Goal: Use online tool/utility: Utilize a website feature to perform a specific function

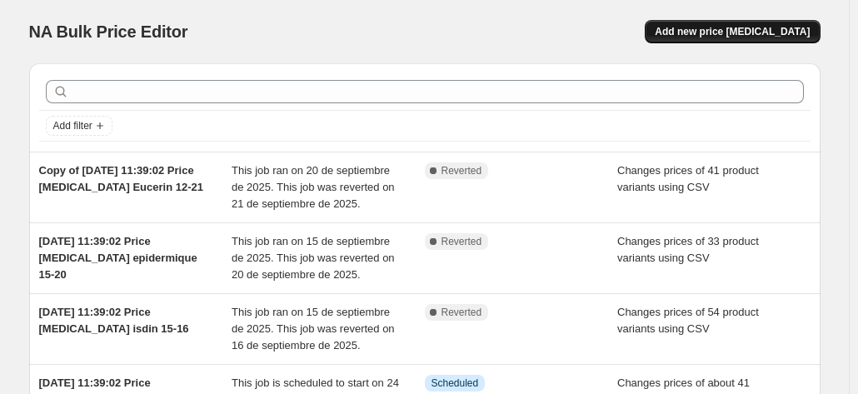
click at [712, 22] on button "Add new price [MEDICAL_DATA]" at bounding box center [732, 31] width 175 height 23
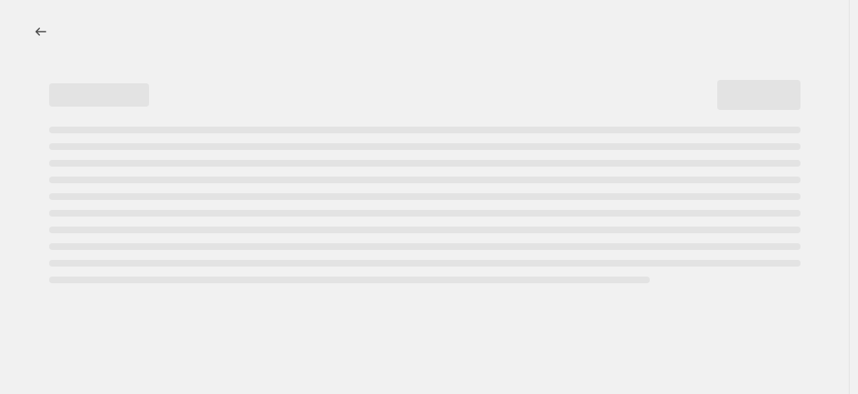
select select "percentage"
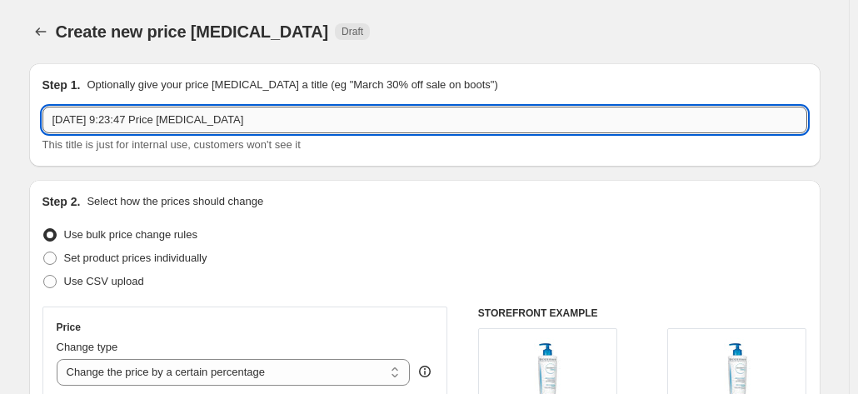
click at [379, 127] on input "[DATE] 9:23:47 Price [MEDICAL_DATA]" at bounding box center [424, 120] width 765 height 27
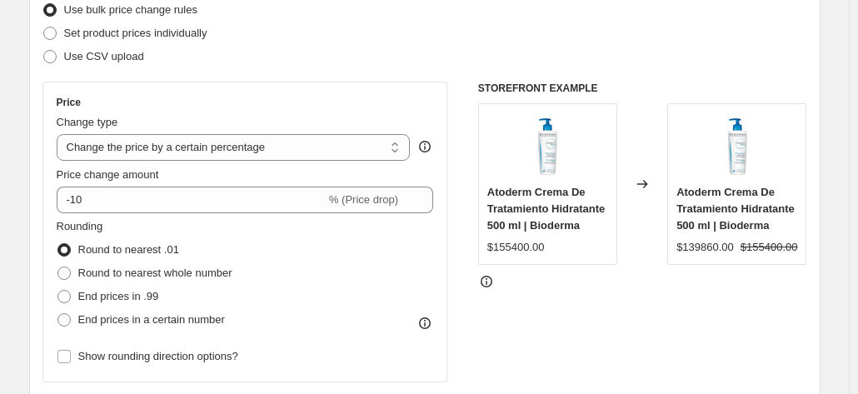
scroll to position [250, 0]
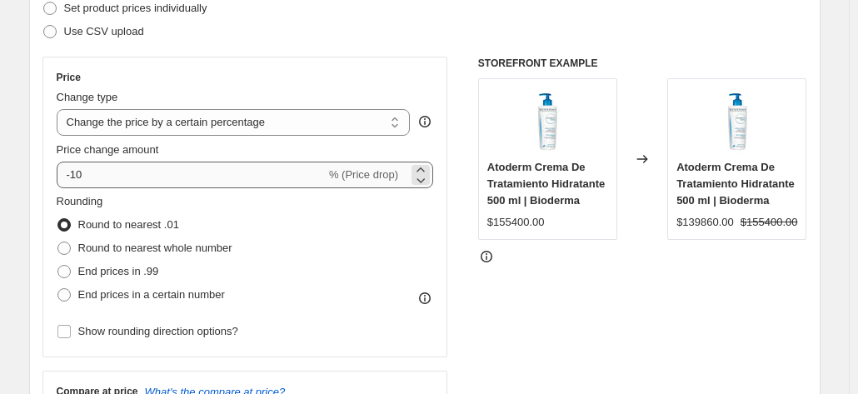
type input "[DATE] 9:23:47 Price [MEDICAL_DATA] descuento agotar existencias"
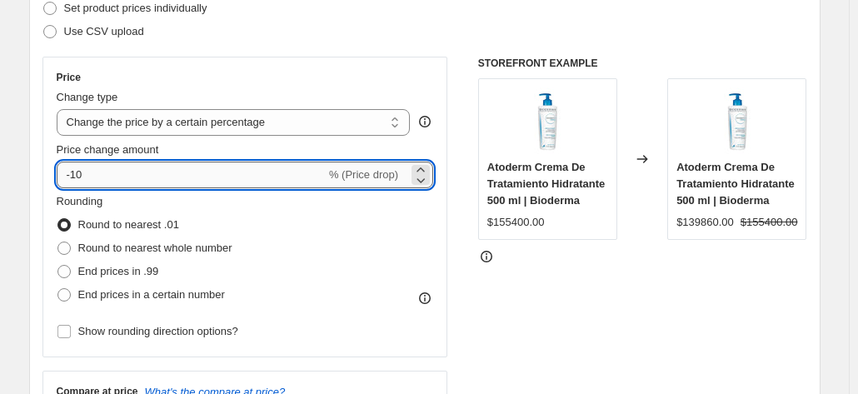
click at [79, 183] on input "-10" at bounding box center [191, 175] width 269 height 27
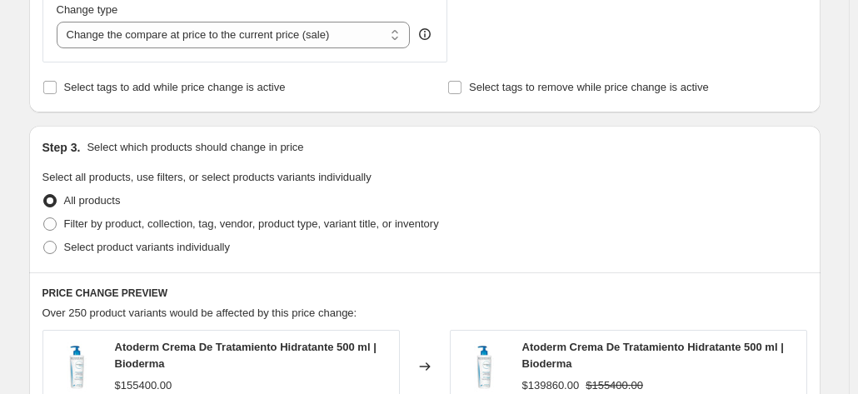
scroll to position [750, 0]
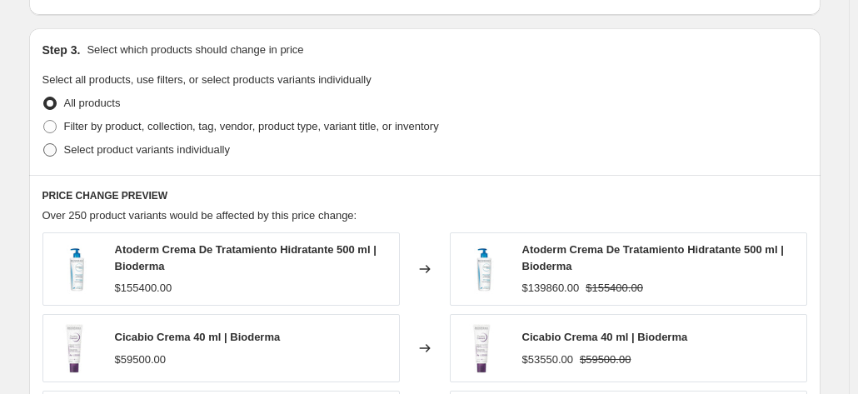
type input "-20"
click at [209, 157] on span "Select product variants individually" at bounding box center [147, 150] width 166 height 17
click at [44, 144] on input "Select product variants individually" at bounding box center [43, 143] width 1 height 1
radio input "true"
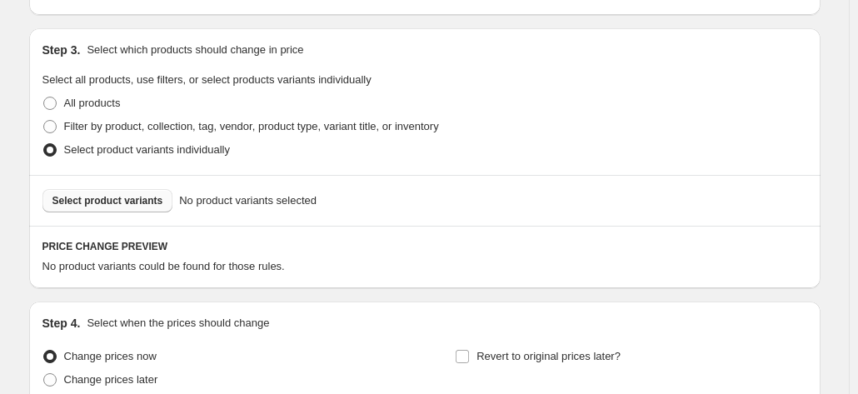
click at [148, 207] on button "Select product variants" at bounding box center [107, 200] width 131 height 23
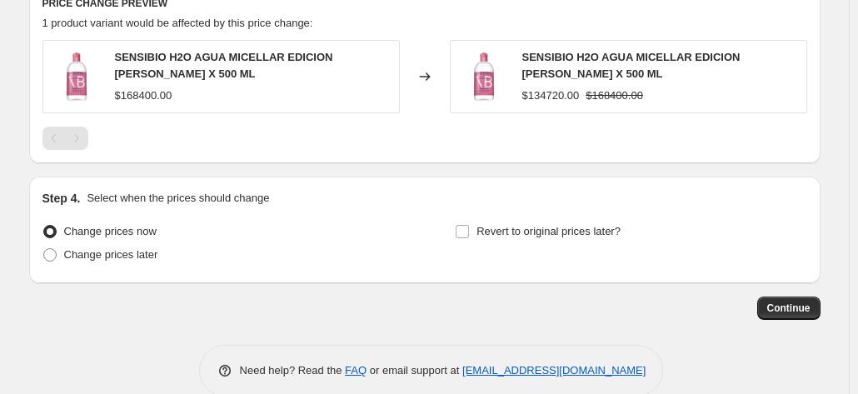
scroll to position [1019, 0]
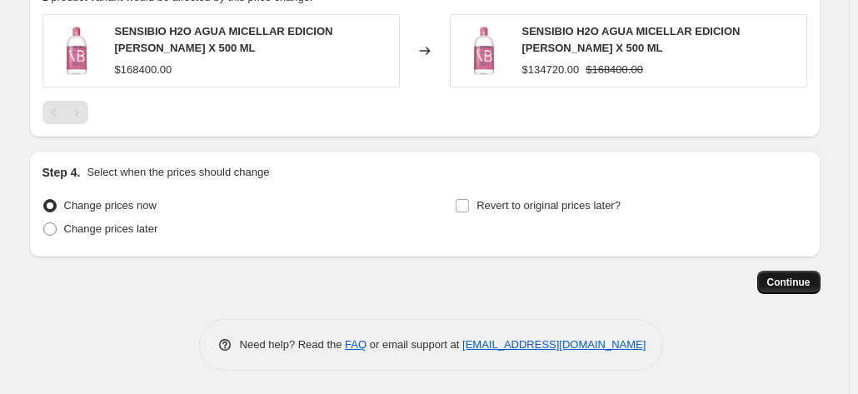
click at [800, 271] on button "Continue" at bounding box center [788, 282] width 63 height 23
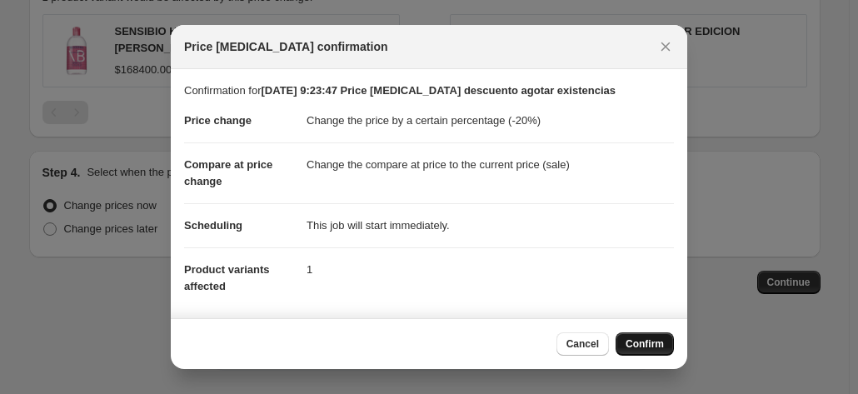
click at [650, 354] on button "Confirm" at bounding box center [645, 343] width 58 height 23
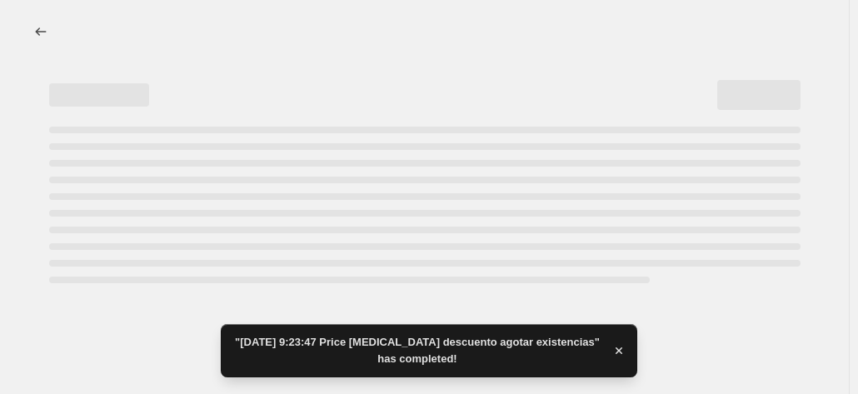
select select "percentage"
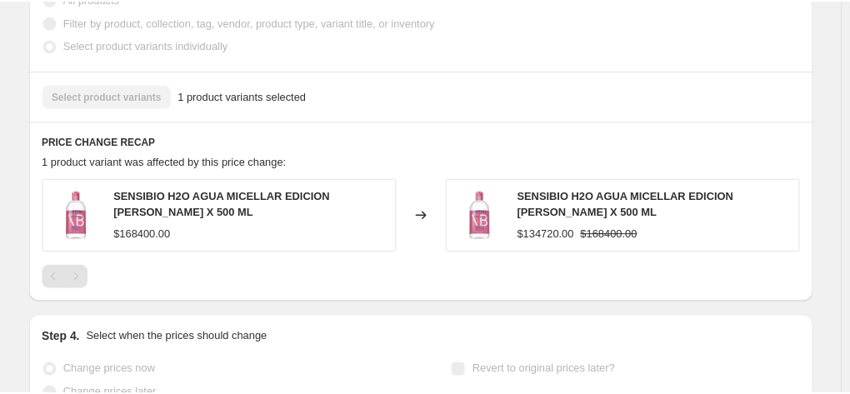
scroll to position [974, 0]
